Goal: Transaction & Acquisition: Purchase product/service

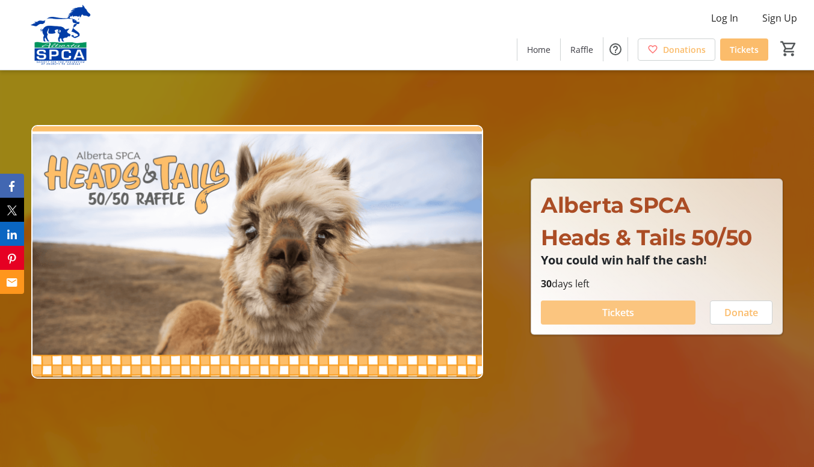
click at [606, 309] on span "Tickets" at bounding box center [618, 313] width 32 height 14
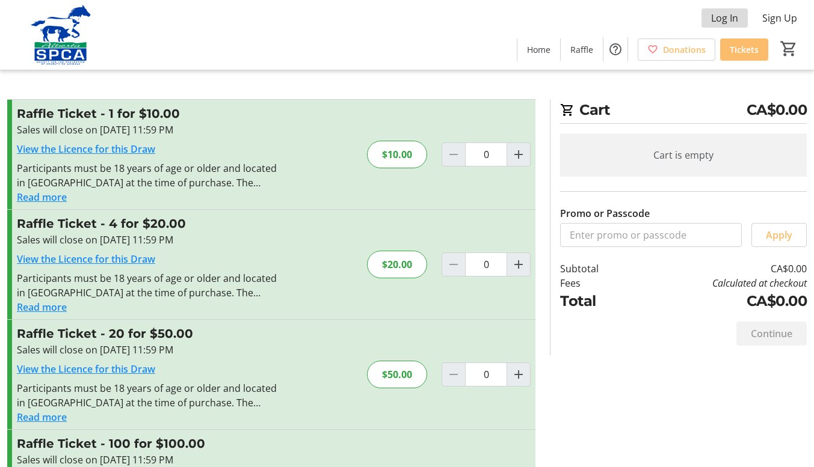
click at [728, 19] on span "Log In" at bounding box center [724, 18] width 27 height 14
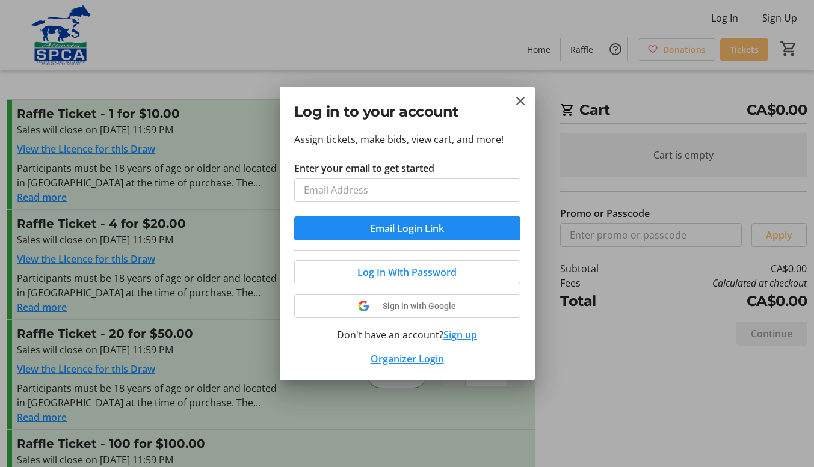
click at [431, 188] on input "Enter your email to get started" at bounding box center [407, 190] width 226 height 24
type input "[EMAIL_ADDRESS][DOMAIN_NAME]"
click at [520, 97] on mat-icon "Close" at bounding box center [520, 101] width 14 height 14
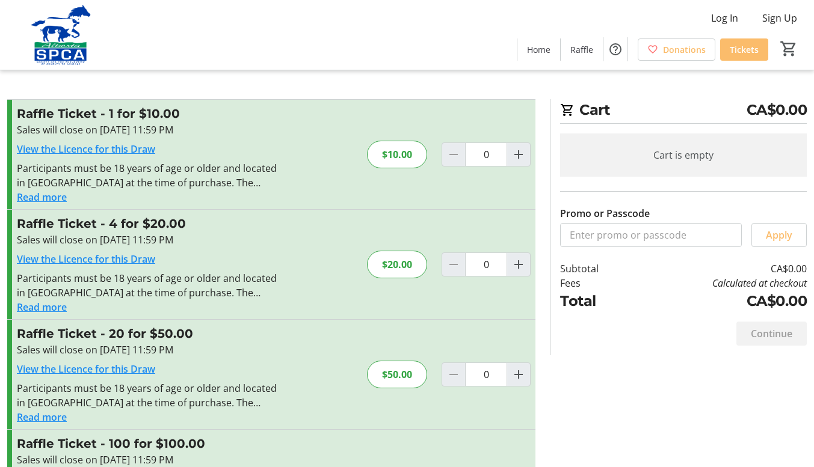
scroll to position [2, 0]
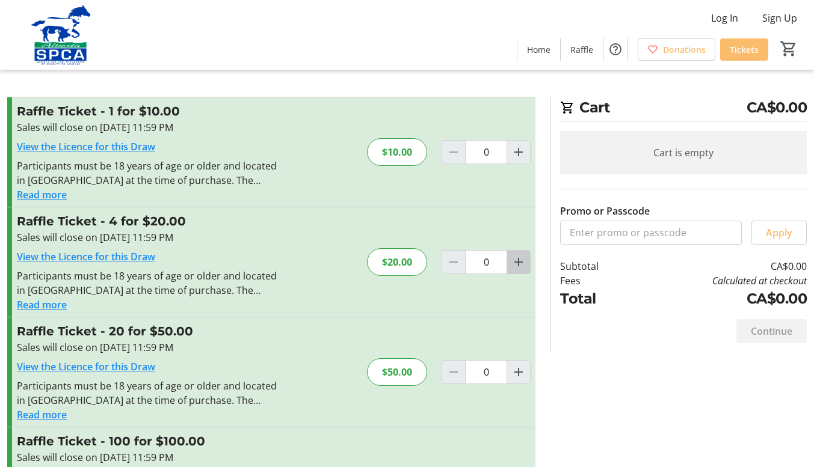
click at [517, 266] on mat-icon "Increment by one" at bounding box center [518, 262] width 14 height 14
type input "1"
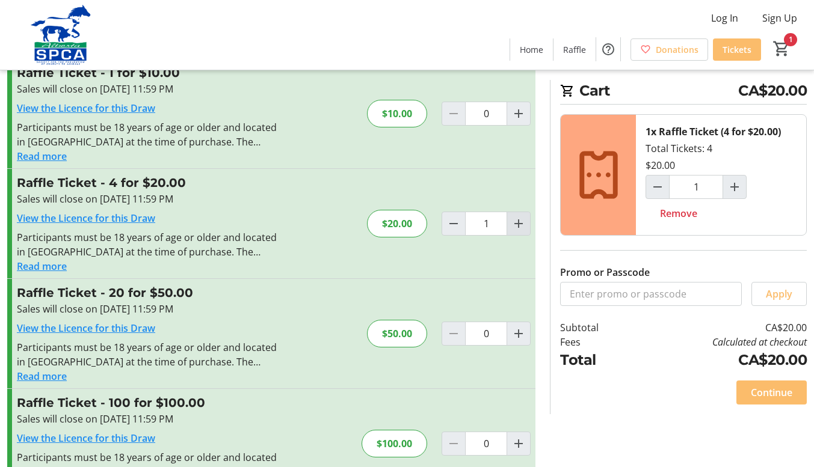
scroll to position [41, 0]
click at [764, 390] on span "Continue" at bounding box center [771, 393] width 41 height 14
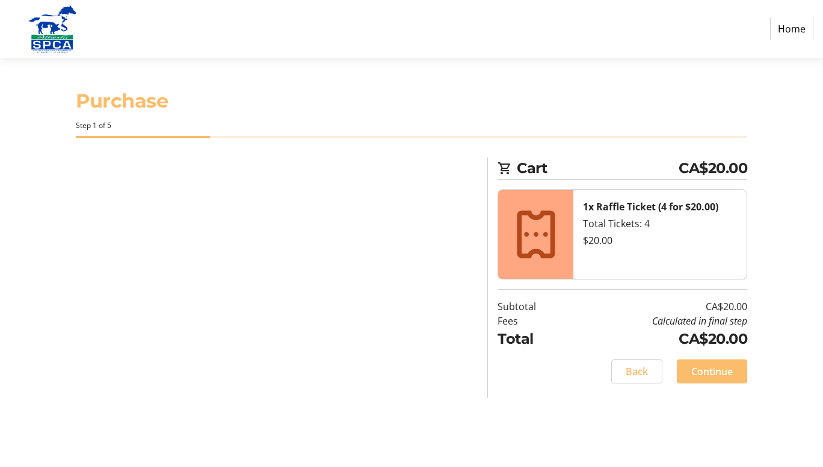
select select "CA"
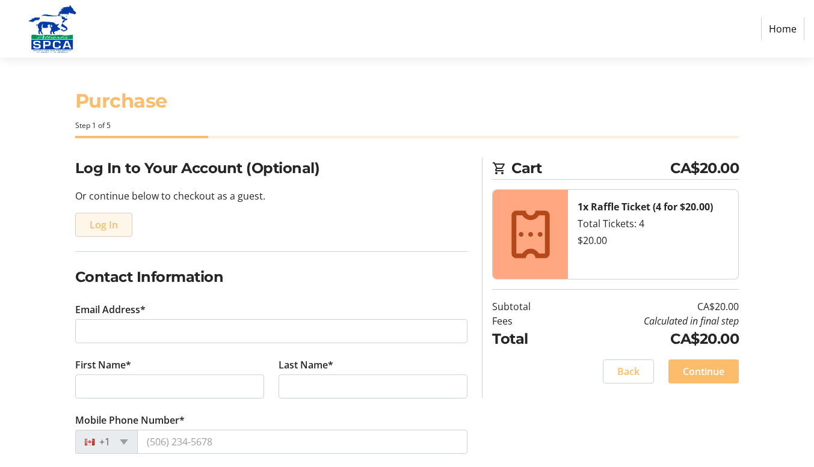
click at [105, 225] on span "Log In" at bounding box center [104, 225] width 28 height 14
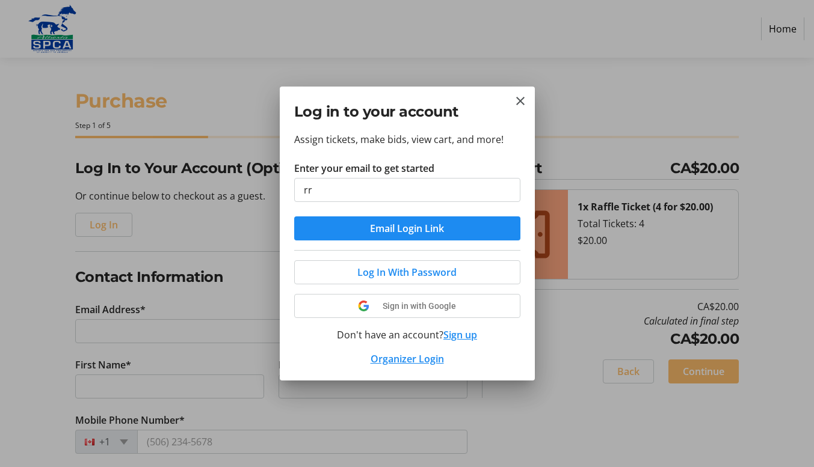
type input "[EMAIL_ADDRESS][DOMAIN_NAME]"
click at [395, 274] on span "Log In With Password" at bounding box center [406, 272] width 99 height 14
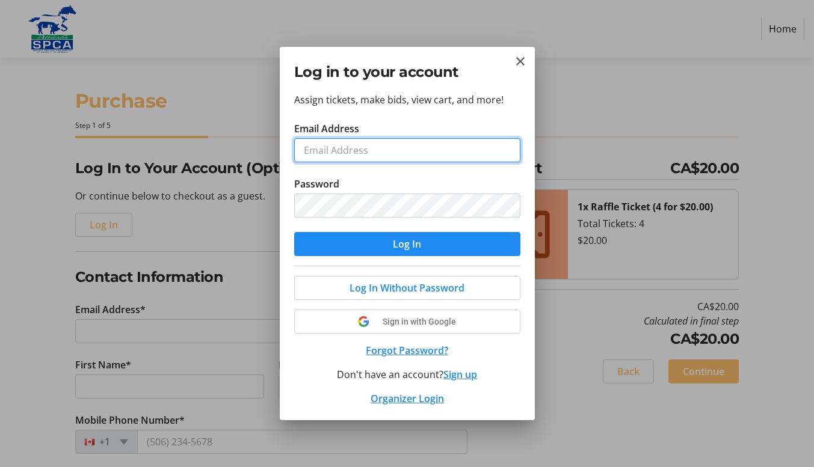
click at [357, 152] on input "Email Address" at bounding box center [407, 150] width 226 height 24
type input "[EMAIL_ADDRESS][DOMAIN_NAME]"
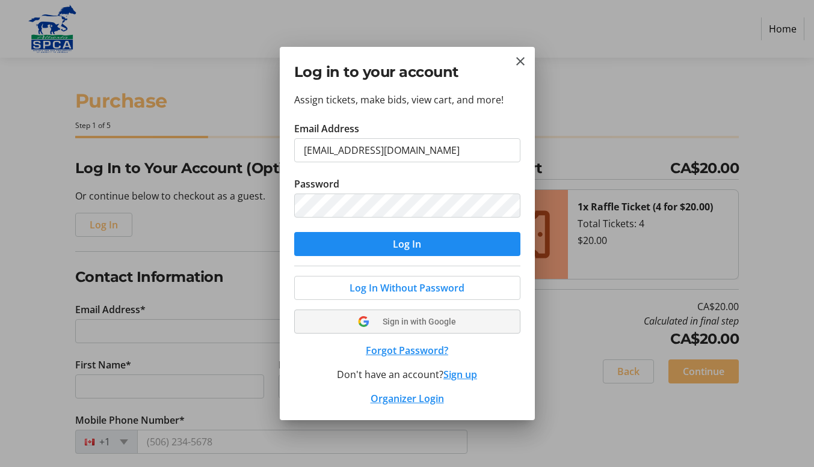
click at [391, 320] on div "Log In Without Password Sign in with Google Forgot Password? Don't have an acco…" at bounding box center [407, 336] width 226 height 140
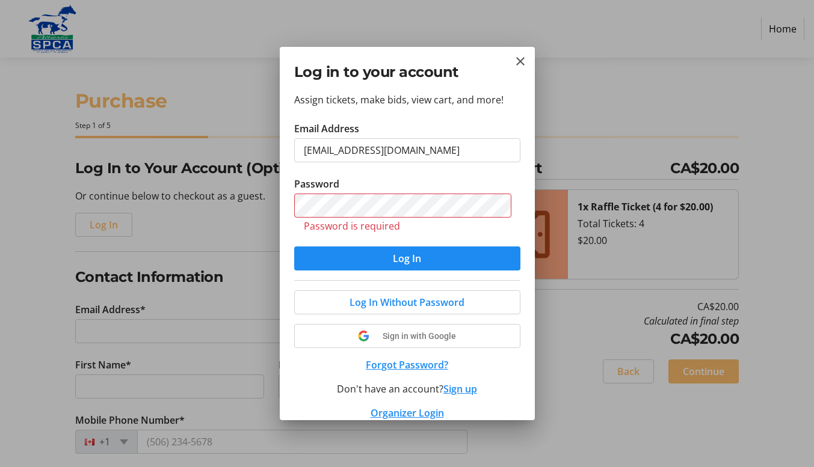
click at [521, 51] on div "Log in to your account" at bounding box center [407, 69] width 255 height 45
click at [515, 61] on mat-icon "Close" at bounding box center [520, 61] width 14 height 14
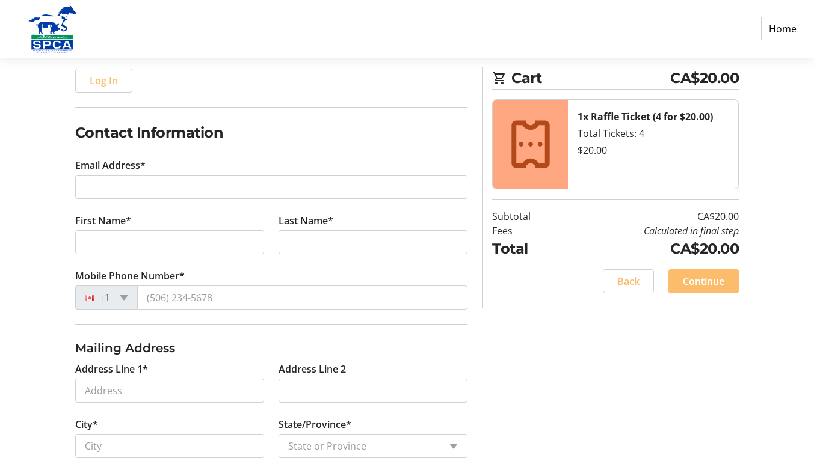
scroll to position [147, 0]
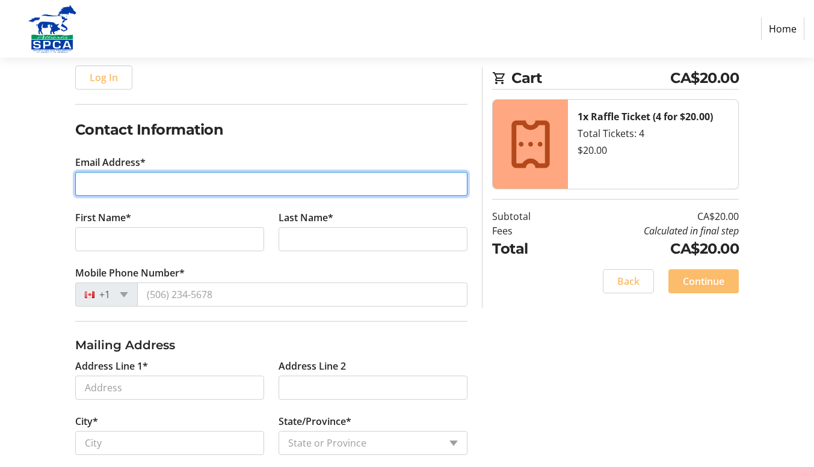
click at [256, 182] on input "Email Address*" at bounding box center [271, 184] width 393 height 24
type input "[EMAIL_ADDRESS][DOMAIN_NAME]"
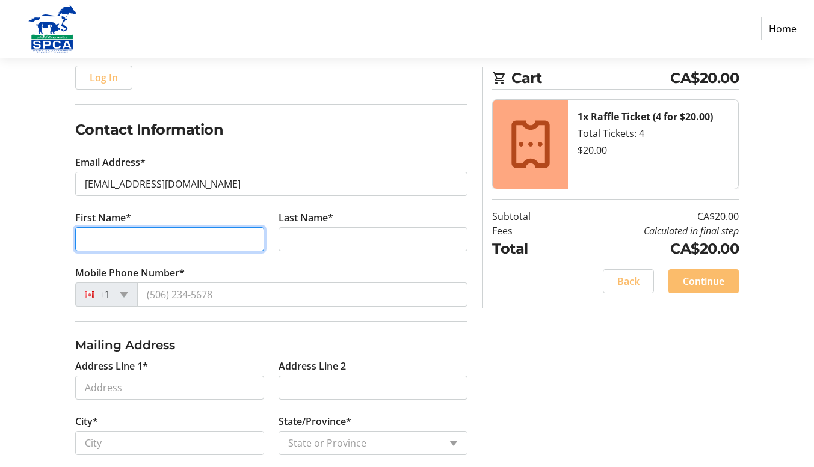
type input "[PERSON_NAME]"
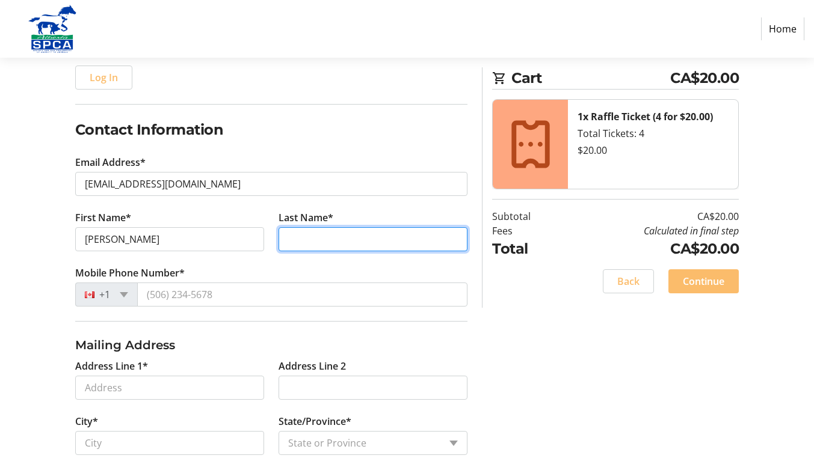
type input "[PERSON_NAME]"
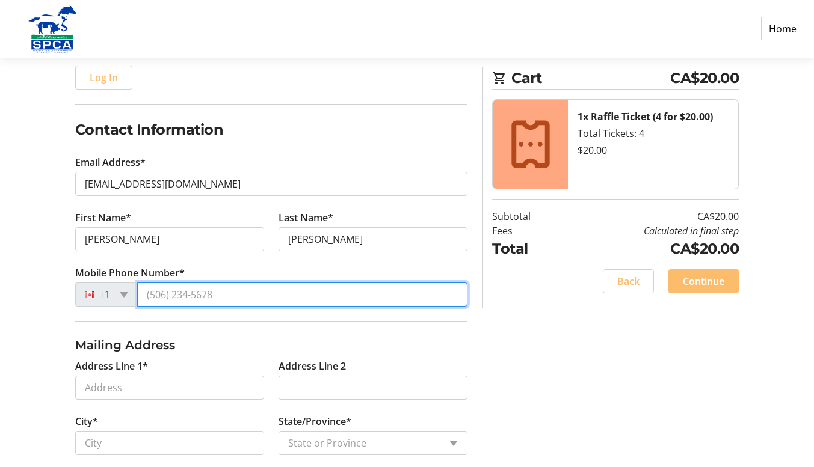
type input "[PHONE_NUMBER]"
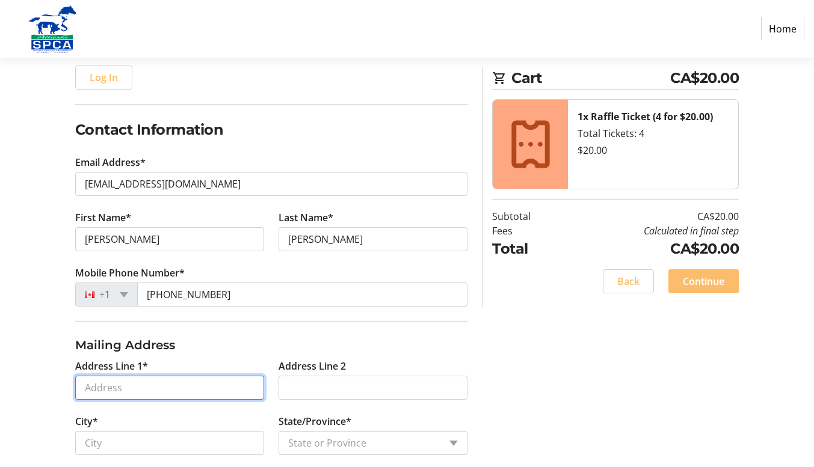
type input "[STREET_ADDRESS][PERSON_NAME]"
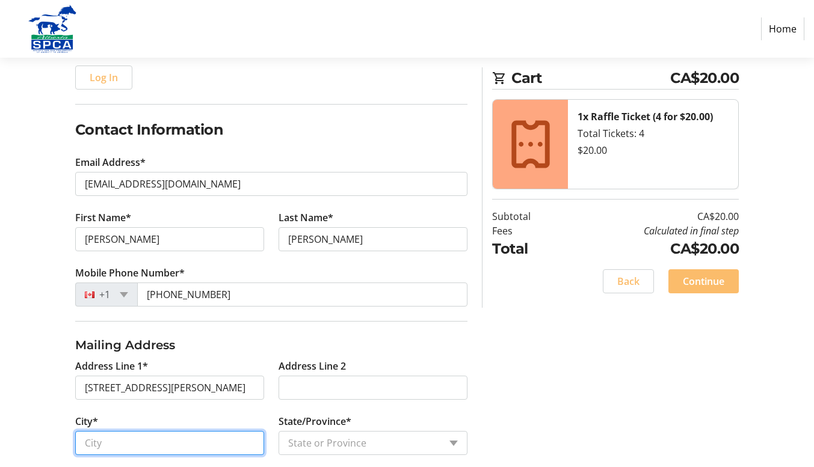
type input "[GEOGRAPHIC_DATA]"
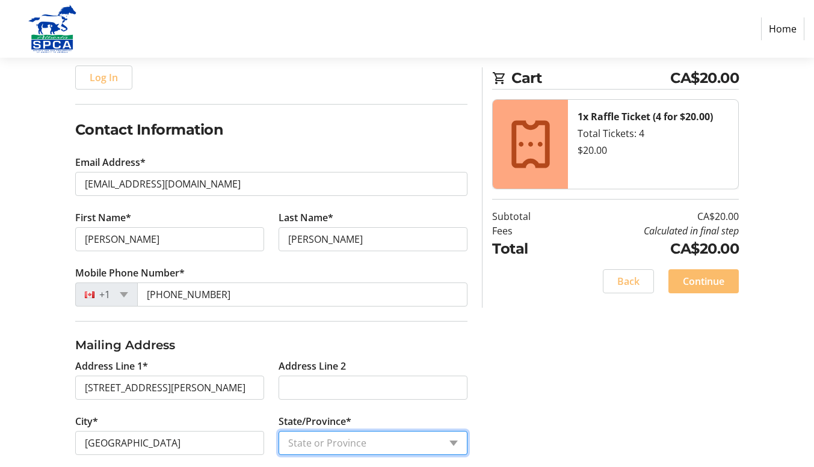
select select "AB"
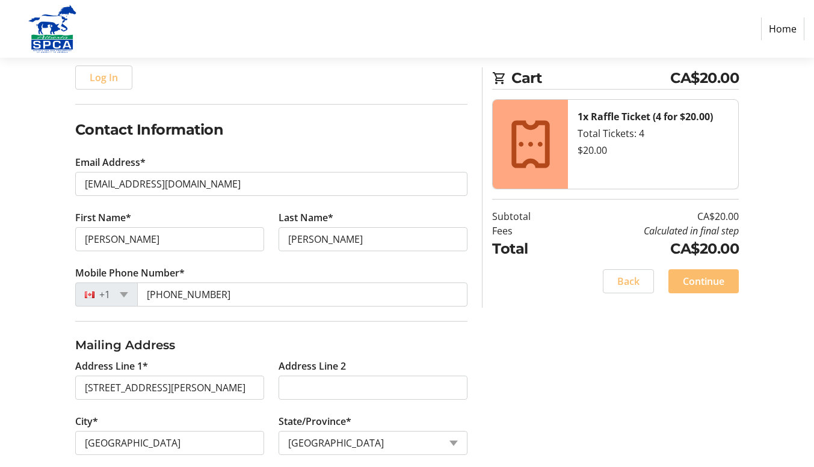
type input "T6W 1K1"
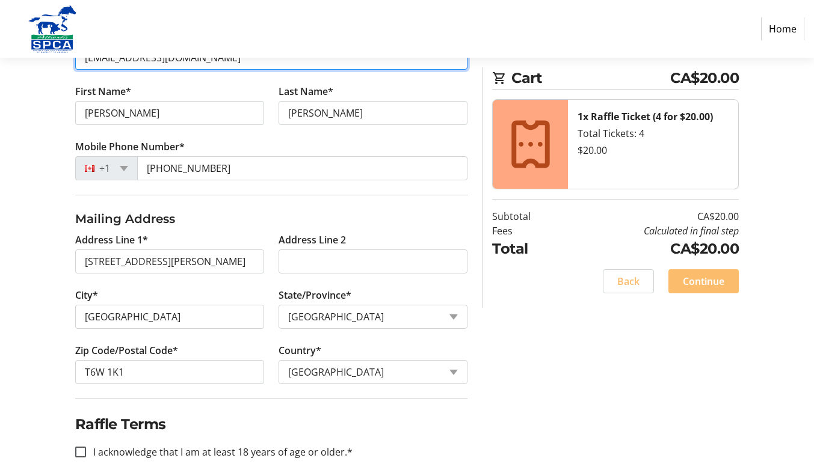
scroll to position [295, 0]
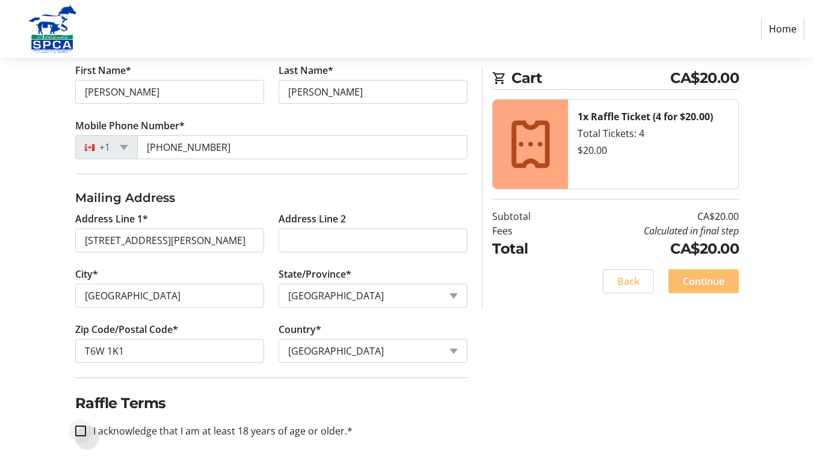
click at [73, 431] on div at bounding box center [80, 431] width 29 height 29
checkbox input "true"
click at [724, 286] on span "Continue" at bounding box center [703, 281] width 41 height 14
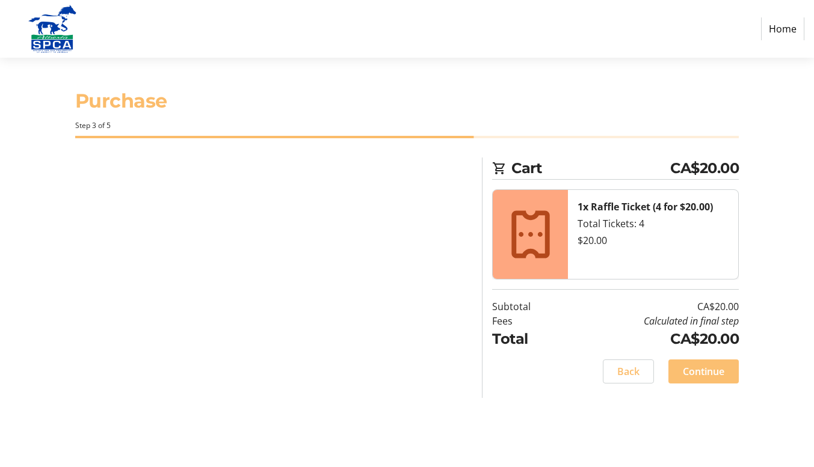
scroll to position [0, 0]
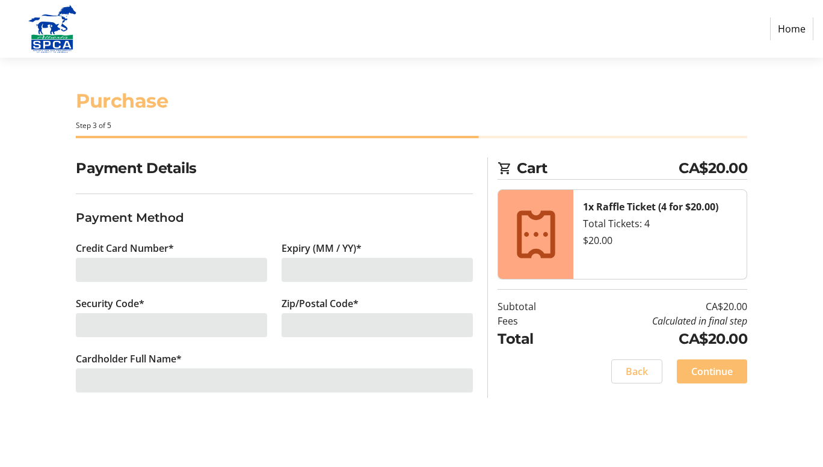
click at [180, 270] on div at bounding box center [171, 270] width 191 height 24
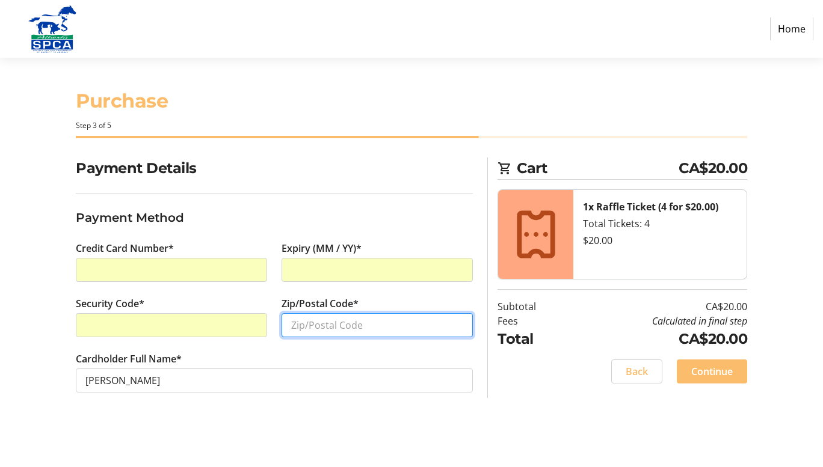
click at [343, 322] on input "Zip/Postal Code*" at bounding box center [376, 325] width 191 height 24
type input "T6W 1K1"
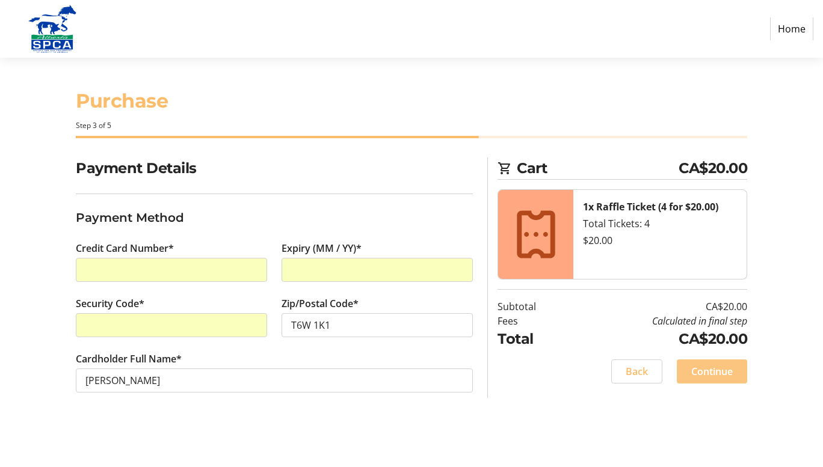
click at [706, 369] on span "Continue" at bounding box center [711, 371] width 41 height 14
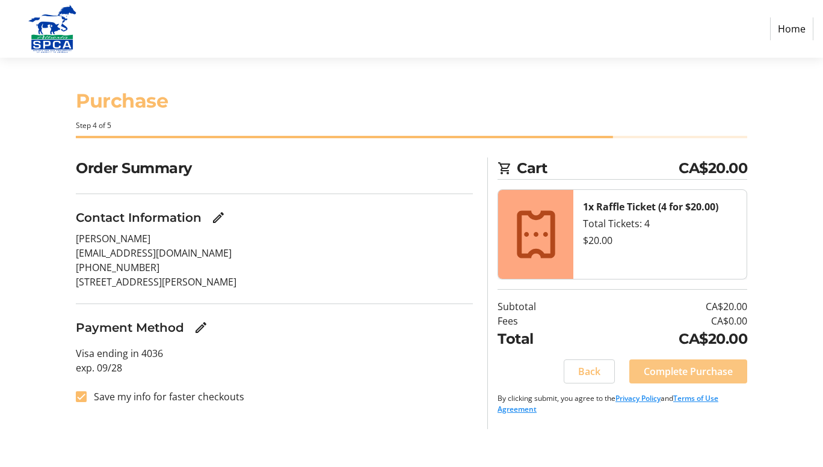
click at [718, 373] on span "Complete Purchase" at bounding box center [688, 371] width 89 height 14
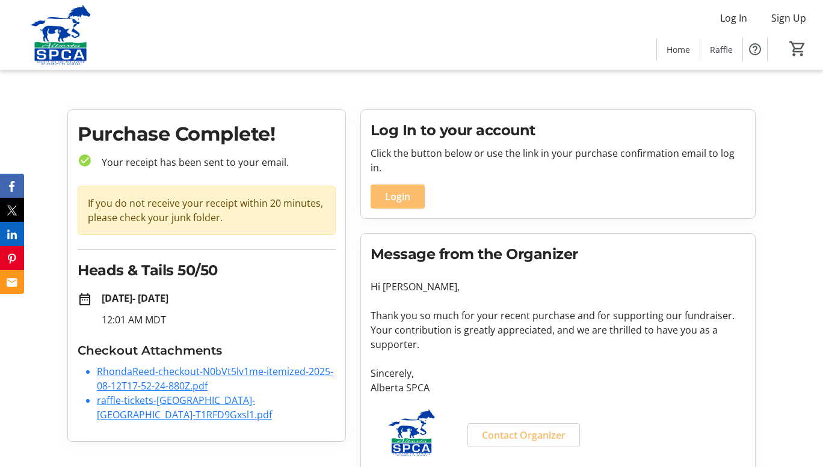
click at [184, 386] on link "RhondaReed-checkout-N0bVt5lv1me-itemized-2025-08-12T17-52-24-880Z.pdf" at bounding box center [215, 379] width 236 height 28
click at [121, 397] on link "raffle-tickets-[GEOGRAPHIC_DATA]-[GEOGRAPHIC_DATA]-T1RFD9Gxsl1.pdf" at bounding box center [184, 408] width 175 height 28
click at [728, 48] on span "Raffle" at bounding box center [721, 49] width 23 height 13
